Goal: Understand process/instructions: Learn how to perform a task or action

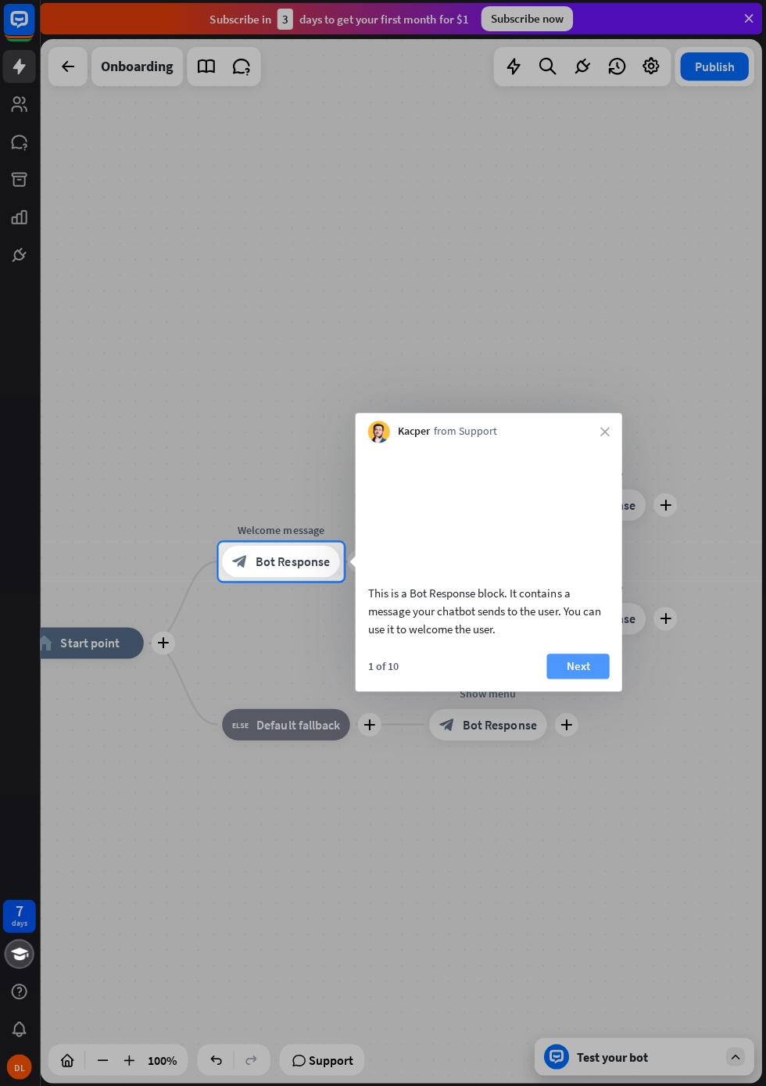
click at [580, 678] on button "Next" at bounding box center [578, 665] width 63 height 25
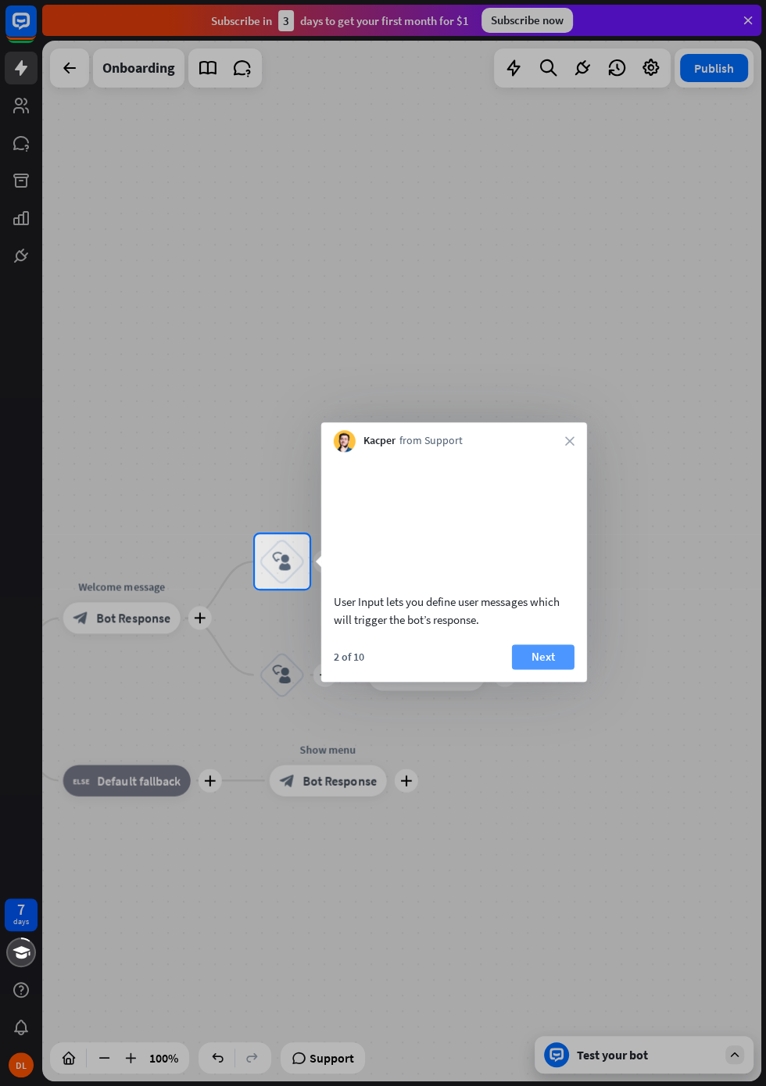
click at [547, 669] on button "Next" at bounding box center [543, 656] width 63 height 25
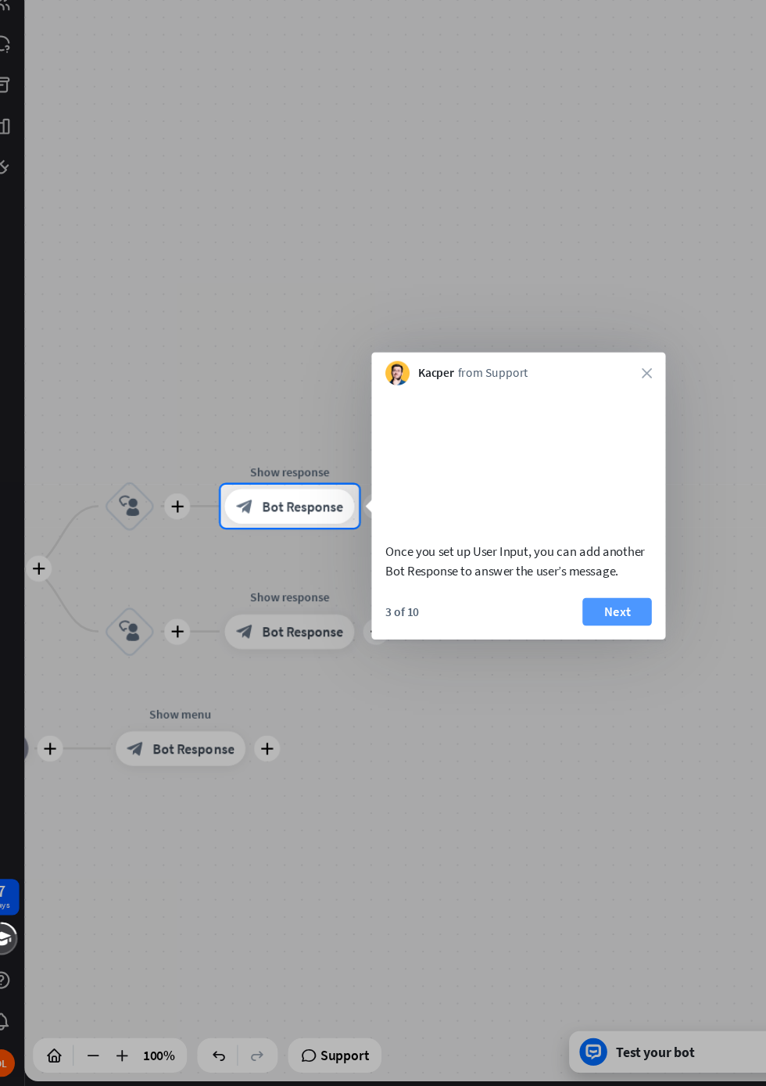
click at [573, 670] on button "Next" at bounding box center [578, 656] width 63 height 25
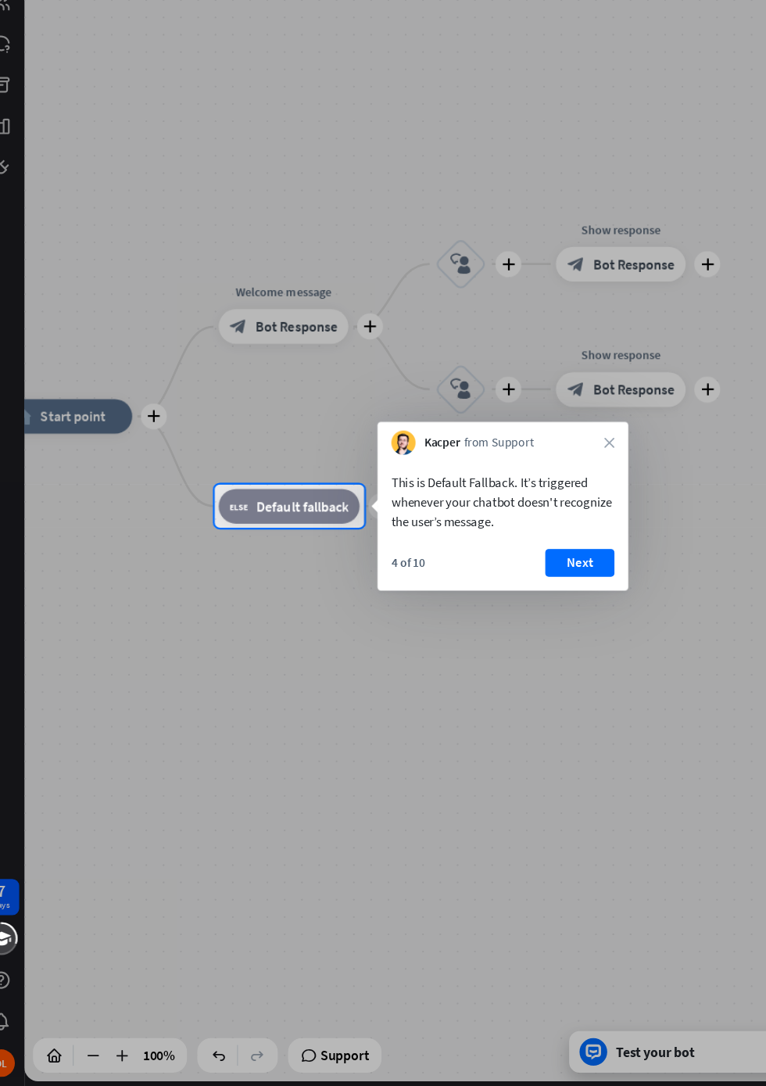
click at [567, 491] on div "Kacper from Support close" at bounding box center [474, 501] width 227 height 30
click at [571, 503] on icon "close" at bounding box center [570, 504] width 9 height 9
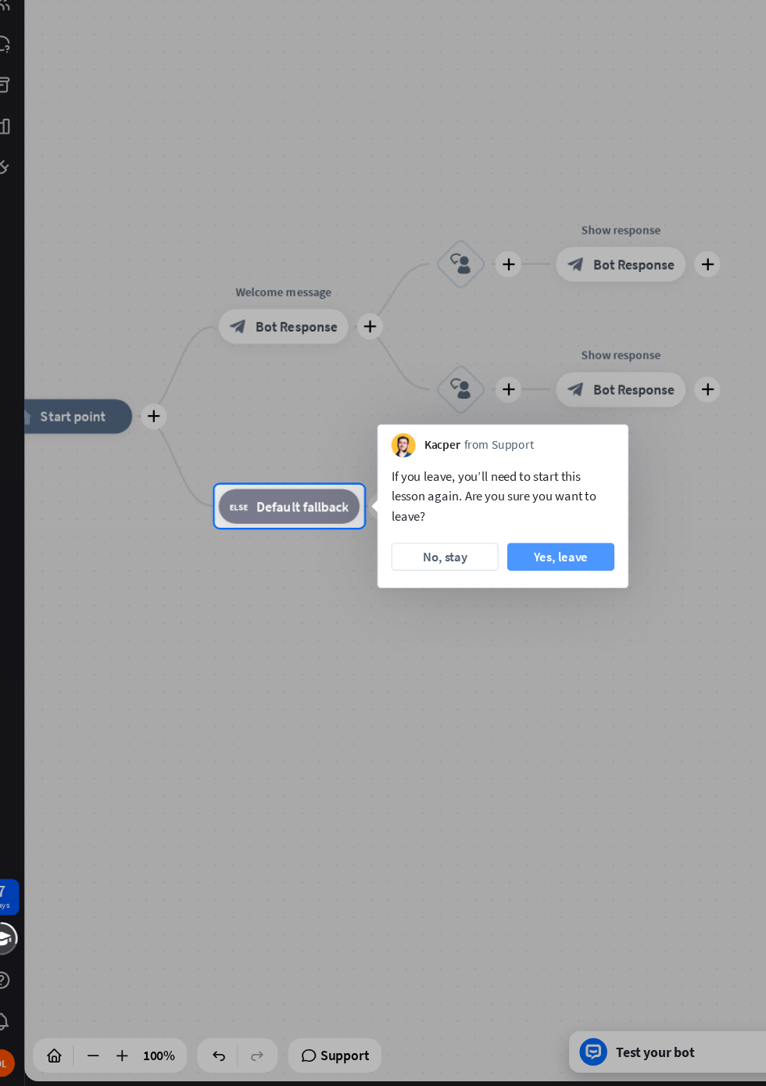
click at [542, 608] on button "Yes, leave" at bounding box center [527, 607] width 97 height 25
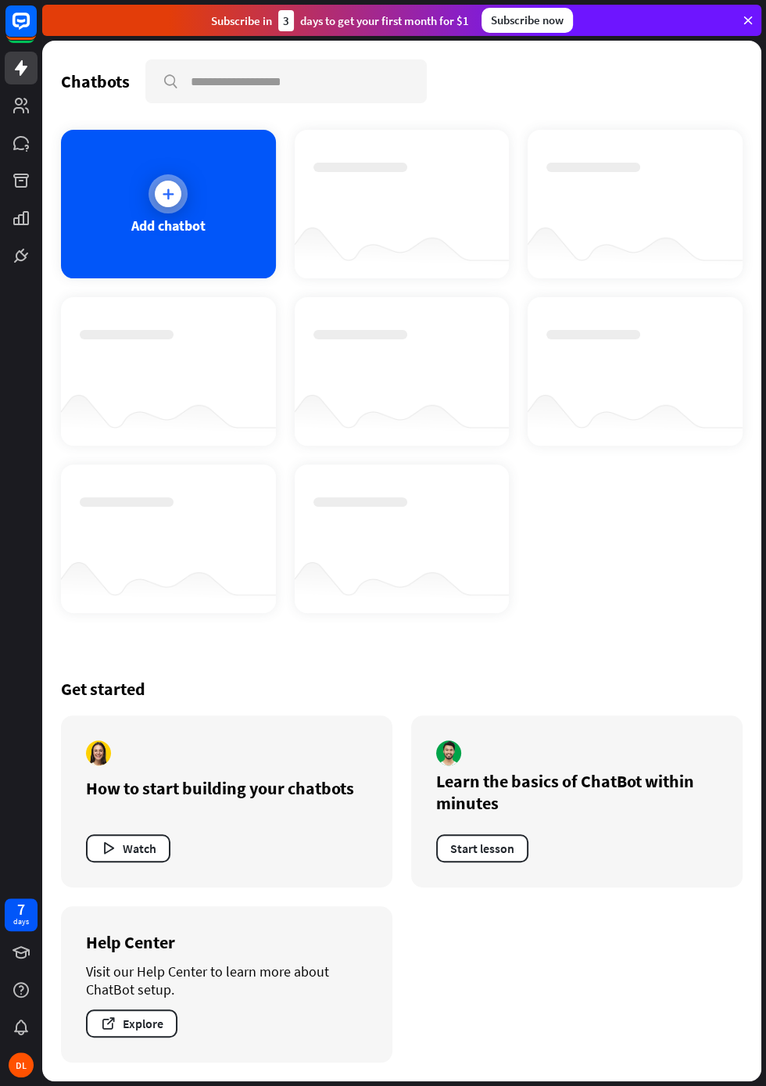
click at [176, 187] on div at bounding box center [168, 194] width 27 height 27
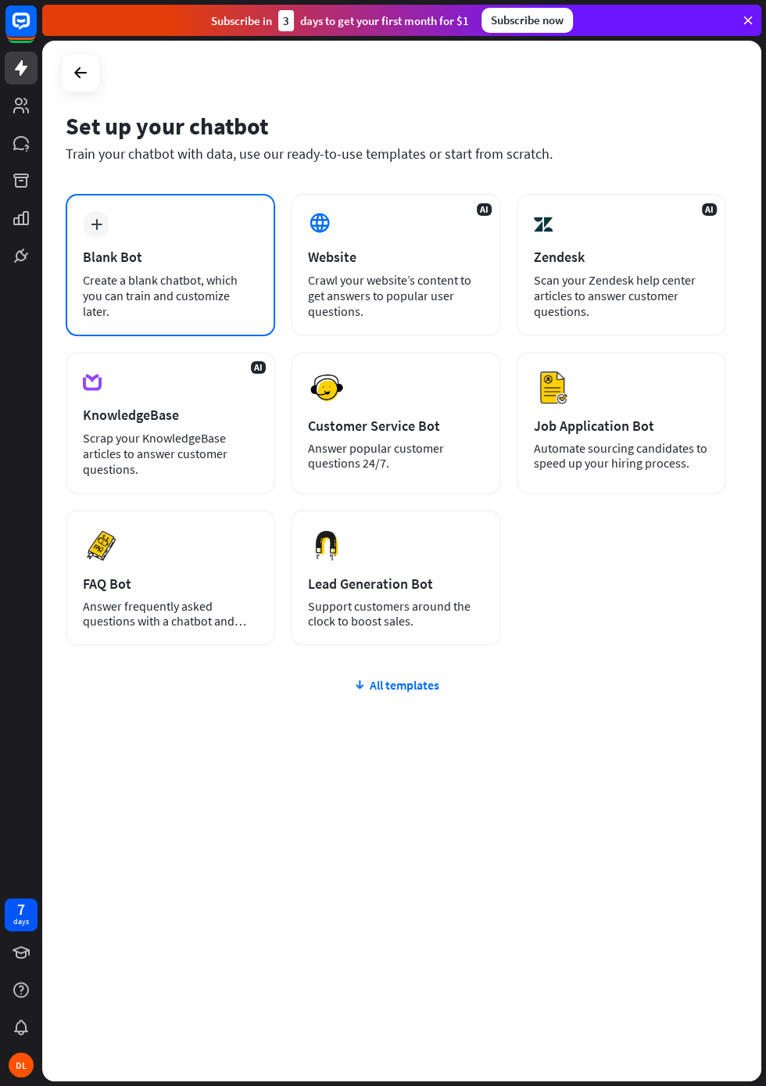
click at [117, 277] on div "Create a blank chatbot, which you can train and customize later." at bounding box center [170, 295] width 175 height 47
click at [73, 66] on icon at bounding box center [80, 72] width 19 height 19
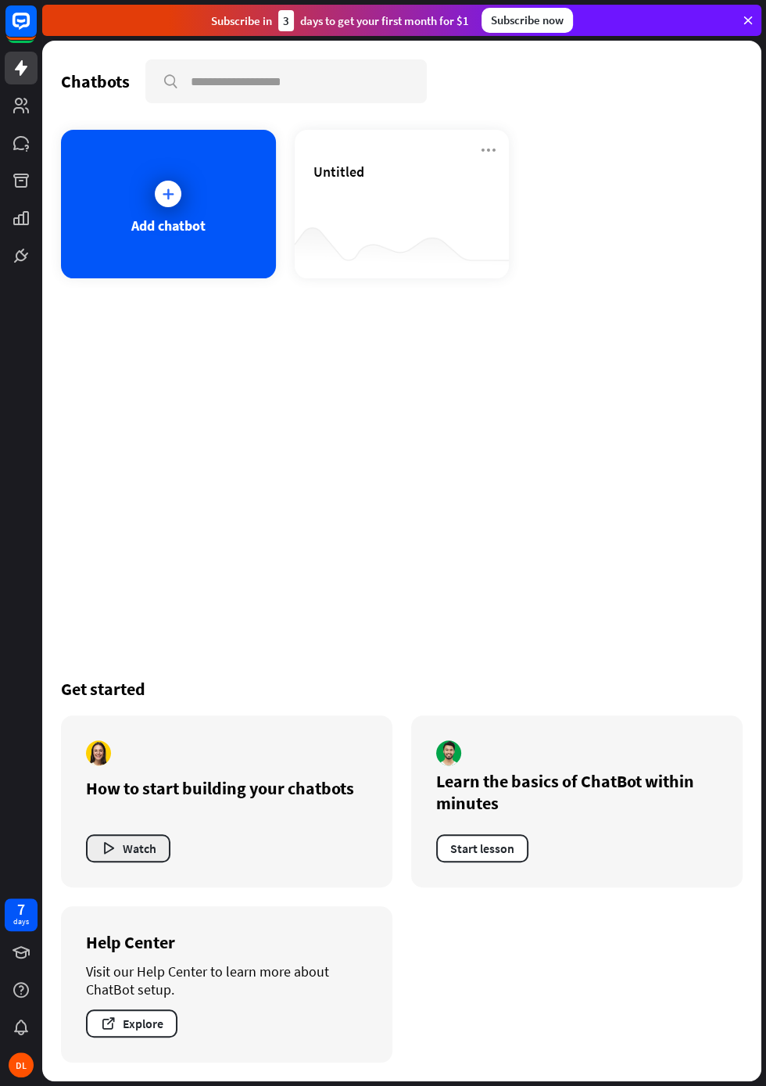
click at [117, 840] on button "Watch" at bounding box center [128, 849] width 84 height 28
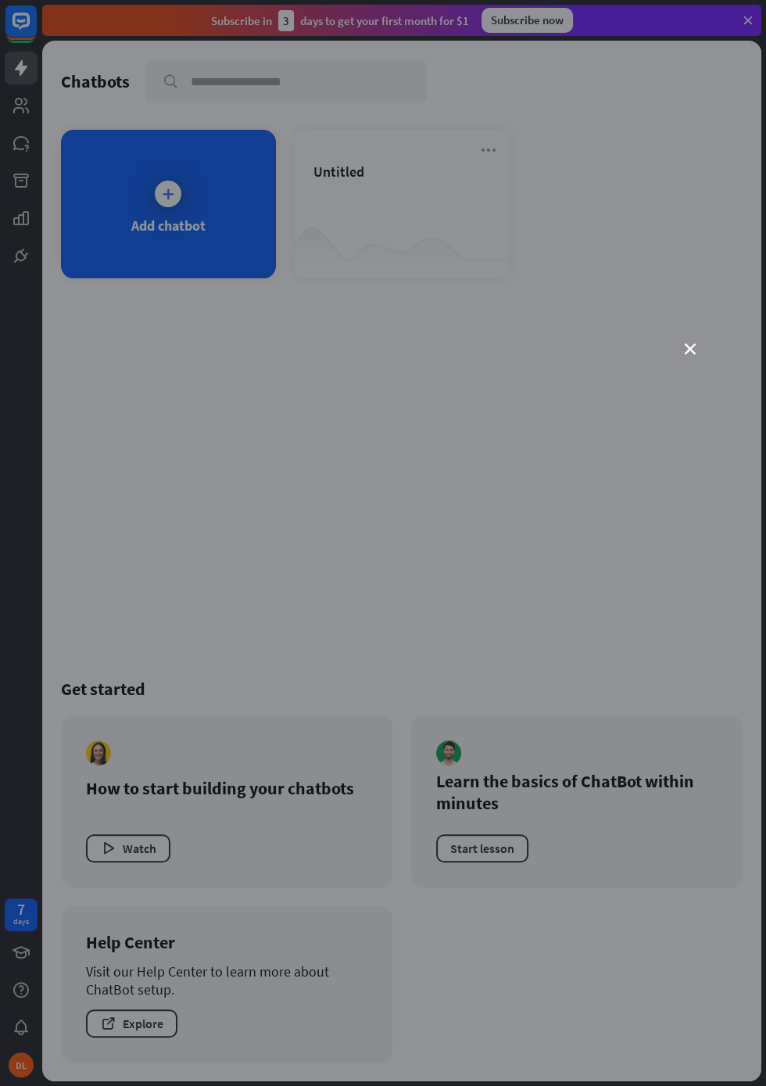
click at [13, 702] on div "close" at bounding box center [383, 543] width 766 height 1086
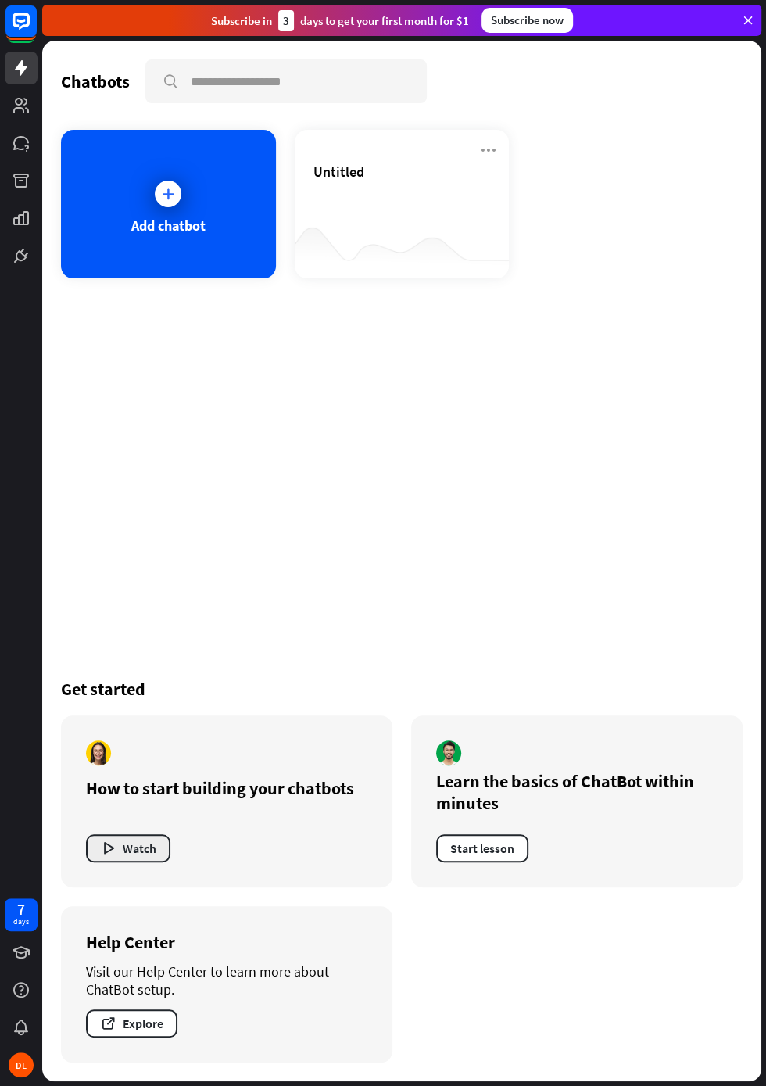
click at [145, 858] on button "Watch" at bounding box center [128, 849] width 84 height 28
